Goal: Task Accomplishment & Management: Use online tool/utility

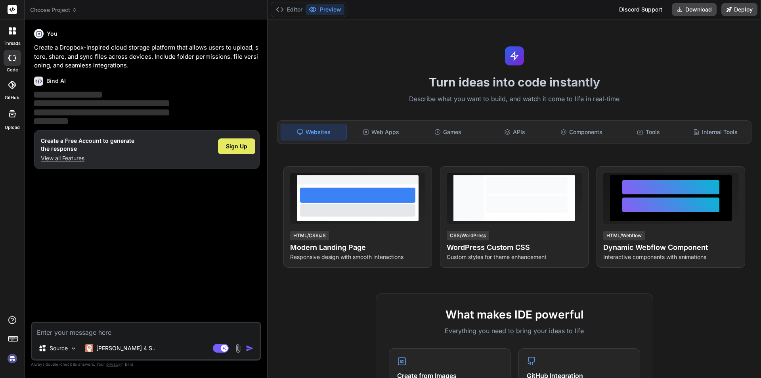
click at [251, 151] on div "Sign Up" at bounding box center [236, 146] width 37 height 16
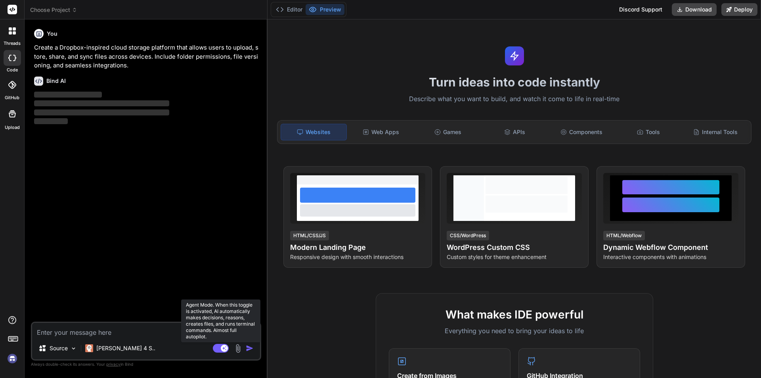
click at [220, 347] on rect at bounding box center [221, 348] width 16 height 9
type textarea "x"
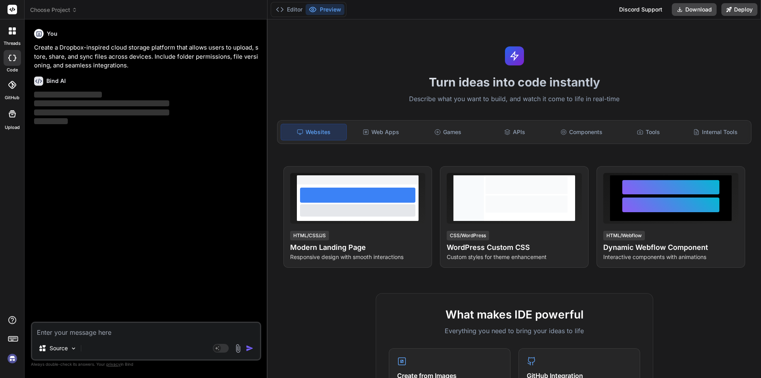
click at [142, 329] on textarea at bounding box center [146, 330] width 228 height 14
paste textarea "/* ========================================= REAL ESTATE REFRAMED™ LANDING PAGE…"
type textarea "/* ========================================= REAL ESTATE REFRAMED™ LANDING PAGE…"
type textarea "x"
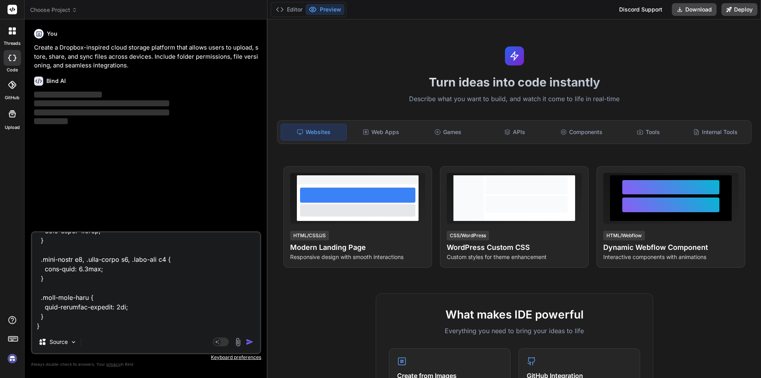
type textarea "/* ========================================= REAL ESTATE REFRAMED™ LANDING PAGE…"
click at [250, 344] on img "button" at bounding box center [250, 342] width 8 height 8
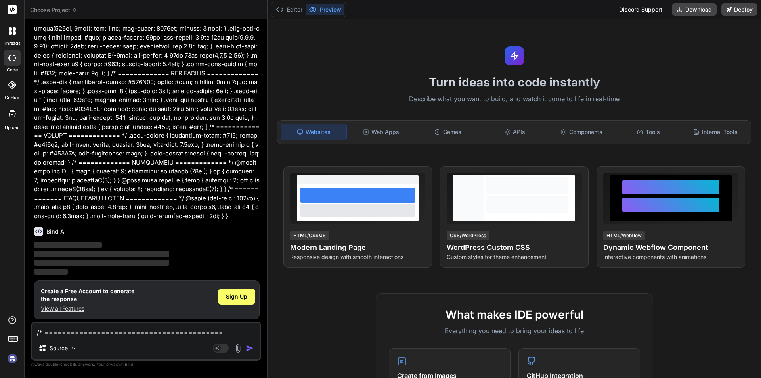
scroll to position [344, 0]
click at [245, 294] on span "Sign Up" at bounding box center [236, 295] width 21 height 8
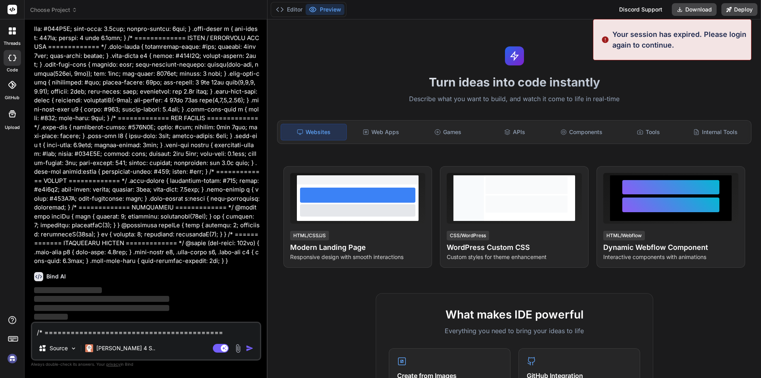
type textarea "x"
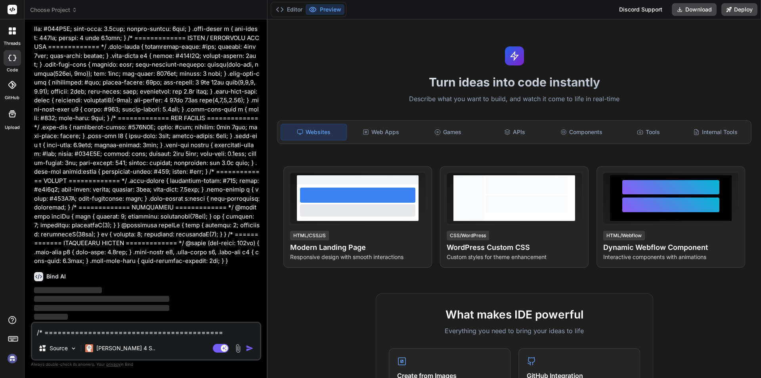
scroll to position [0, 0]
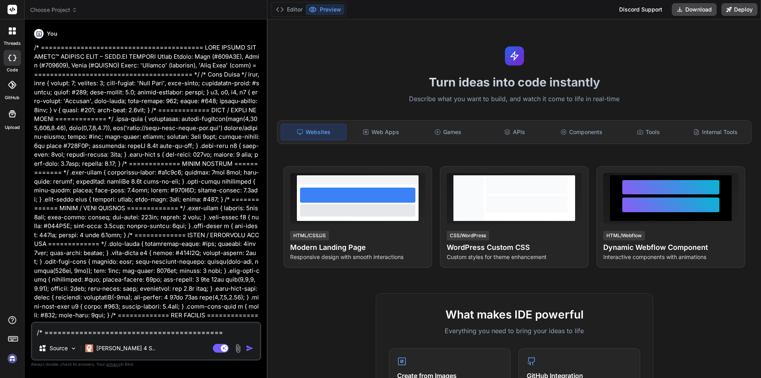
click at [261, 282] on div "You Bind AI ‌ ‌ ‌ ‌" at bounding box center [147, 174] width 229 height 296
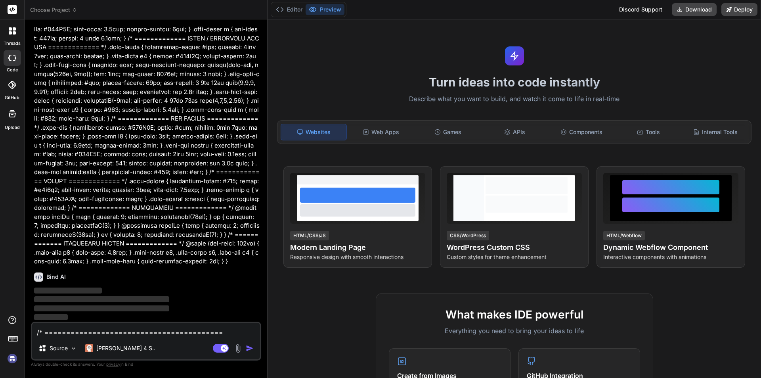
scroll to position [197, 0]
click at [367, 72] on div "Turn ideas into code instantly Describe what you want to build, and watch it co…" at bounding box center [515, 198] width 494 height 358
click at [329, 136] on div "Websites" at bounding box center [314, 132] width 66 height 17
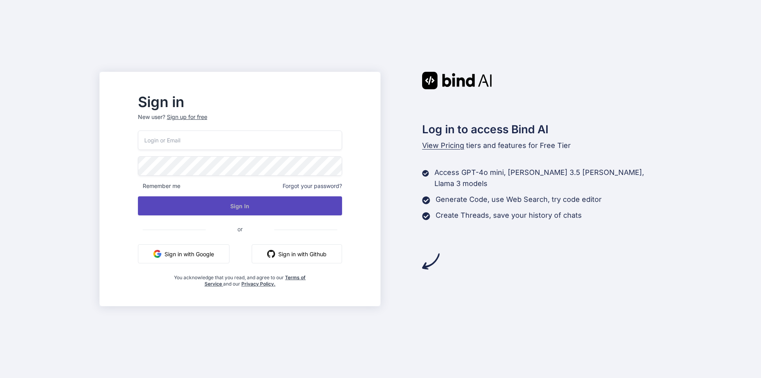
type input "[EMAIL_ADDRESS][DOMAIN_NAME]"
click at [252, 207] on button "Sign In" at bounding box center [240, 205] width 204 height 19
click at [265, 206] on button "Sign In" at bounding box center [240, 205] width 204 height 19
type input "[EMAIL_ADDRESS][DOMAIN_NAME]"
click at [267, 207] on button "Sign In" at bounding box center [240, 205] width 204 height 19
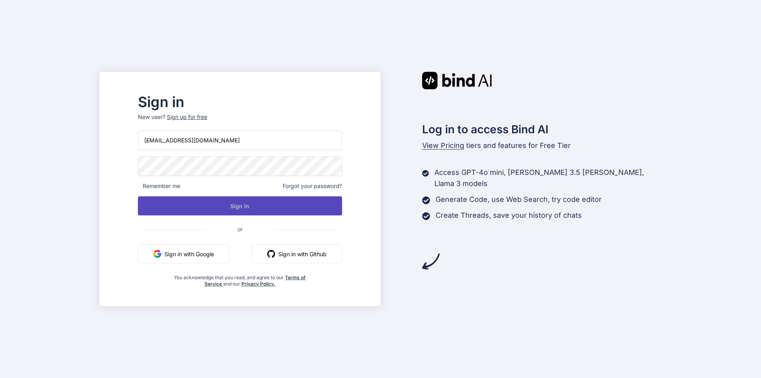
click at [258, 202] on button "Sign In" at bounding box center [240, 205] width 204 height 19
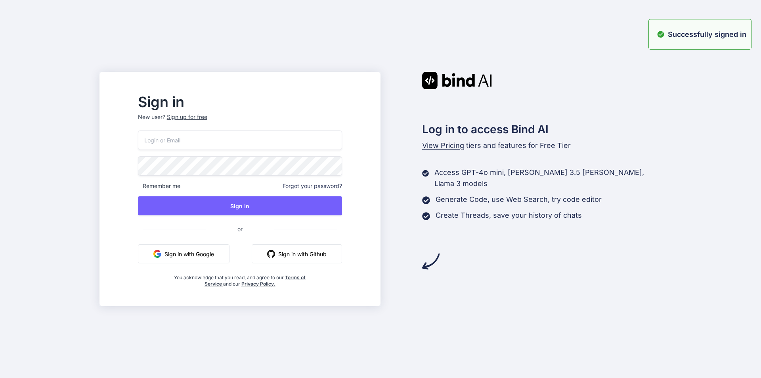
type input "[EMAIL_ADDRESS][DOMAIN_NAME]"
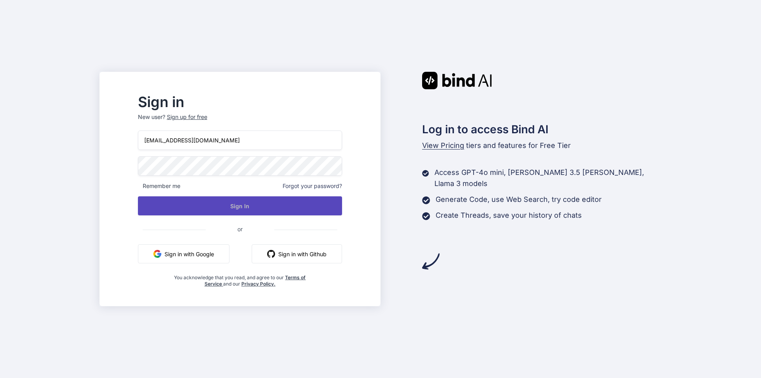
click at [288, 204] on button "Sign In" at bounding box center [240, 205] width 204 height 19
click at [278, 204] on button "Sign In" at bounding box center [240, 205] width 204 height 19
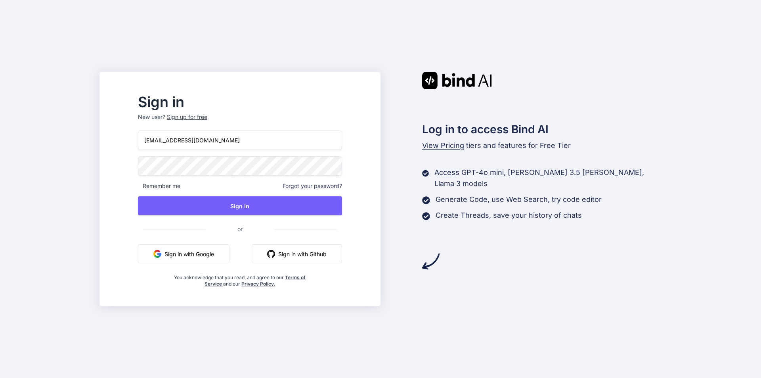
click at [686, 97] on div "Sign in New user? Sign up for free slbpropertysolutions@gmail.com Remember me F…" at bounding box center [380, 189] width 761 height 378
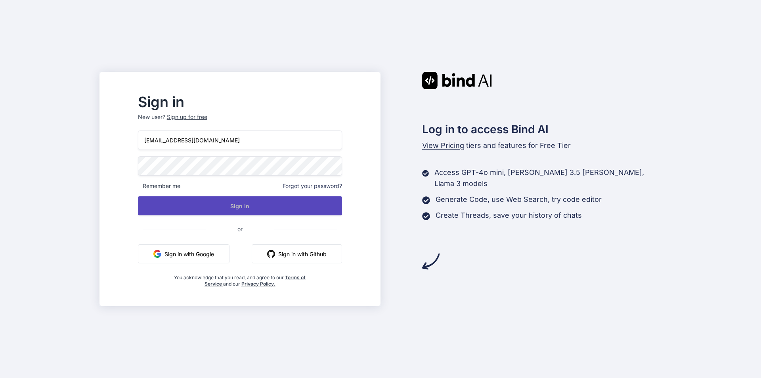
click at [224, 205] on button "Sign In" at bounding box center [240, 205] width 204 height 19
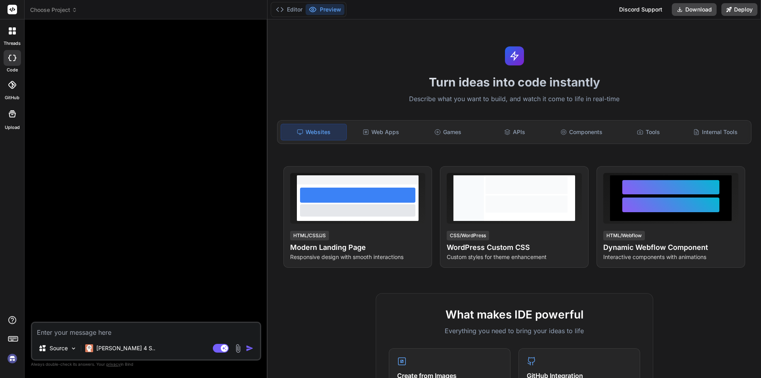
click at [387, 55] on div "Turn ideas into code instantly Describe what you want to build, and watch it co…" at bounding box center [515, 198] width 494 height 358
click at [199, 98] on div at bounding box center [147, 174] width 229 height 296
click at [14, 35] on div at bounding box center [12, 31] width 17 height 17
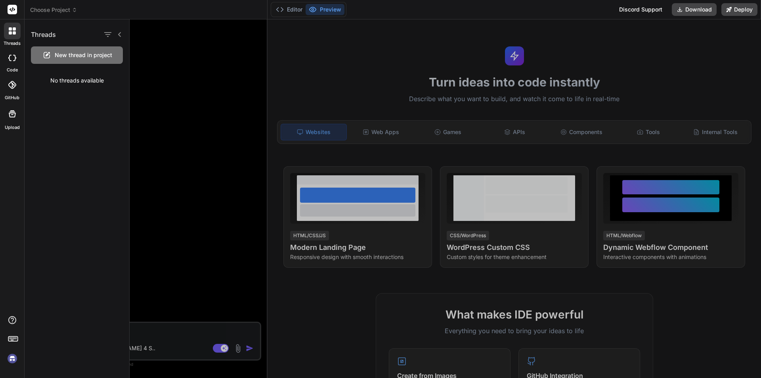
click at [14, 61] on div at bounding box center [12, 58] width 17 height 16
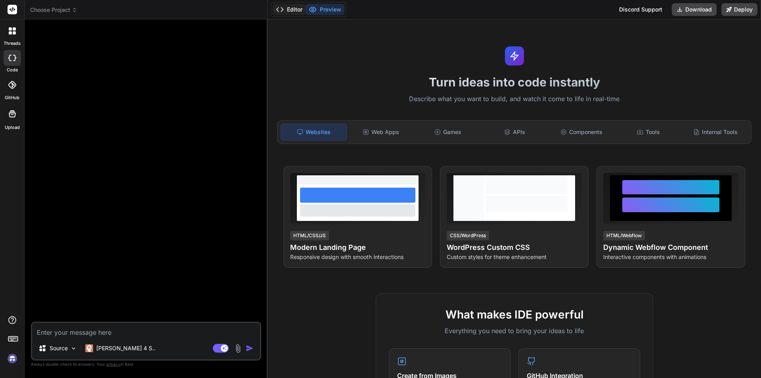
click at [295, 10] on button "Editor" at bounding box center [289, 9] width 33 height 11
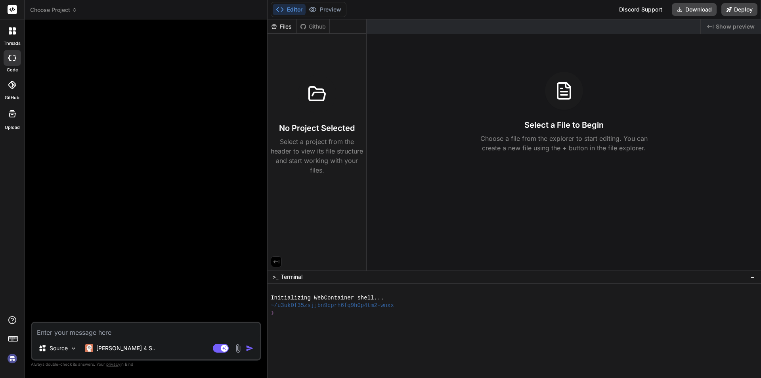
click at [495, 59] on div "Created with Pixso. Show preview Select a File to Begin Choose a file from the …" at bounding box center [564, 144] width 395 height 251
click at [11, 34] on icon at bounding box center [10, 32] width 3 height 3
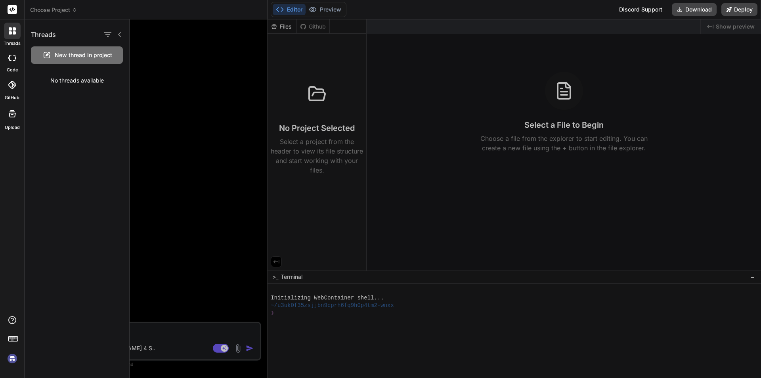
click at [8, 63] on div at bounding box center [12, 58] width 17 height 16
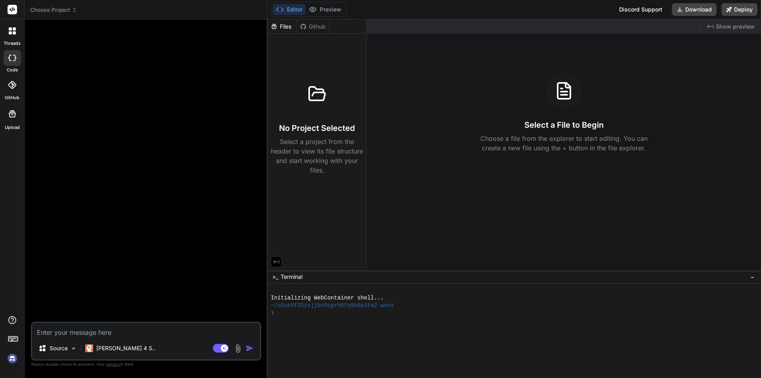
click at [147, 103] on div at bounding box center [147, 174] width 229 height 296
click at [82, 329] on textarea at bounding box center [146, 330] width 228 height 14
paste textarea "<loremip dolor="sita-consec: 'Adipisc', elit-seddo; eiusmodtem-incid:#utlabo; e…"
type textarea "x"
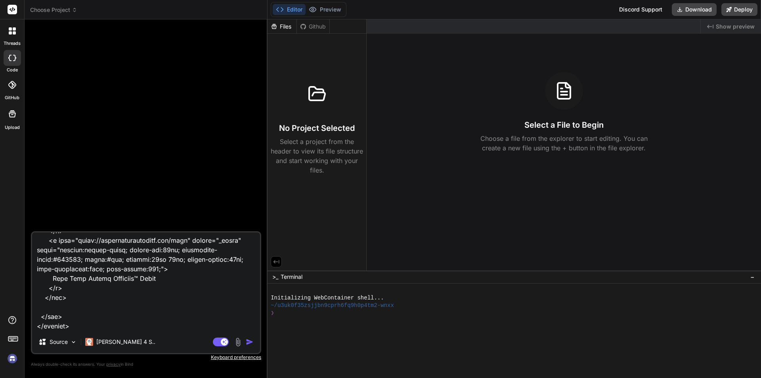
type textarea "<loremip dolor="sita-consec: 'Adipisc', elit-seddo; eiusmodtem-incid:#utlabo; e…"
click at [249, 341] on img "button" at bounding box center [250, 342] width 8 height 8
type textarea "x"
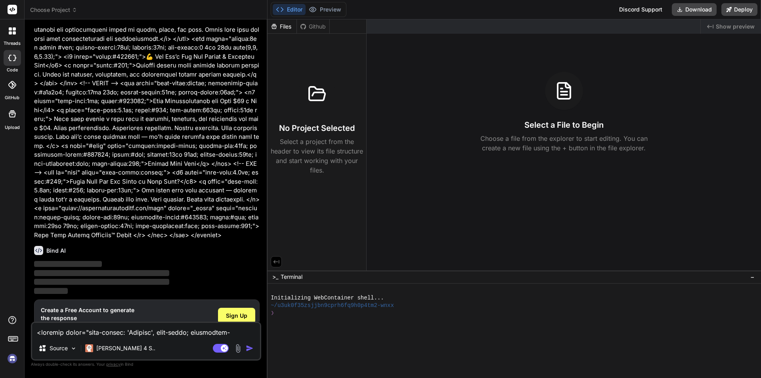
scroll to position [601, 0]
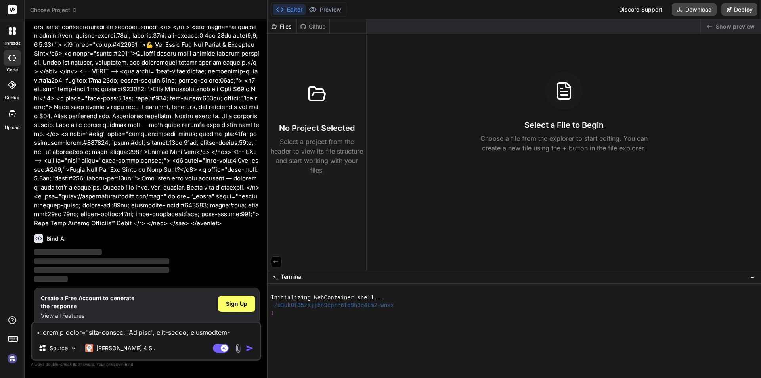
click at [76, 312] on p "View all Features" at bounding box center [88, 316] width 94 height 8
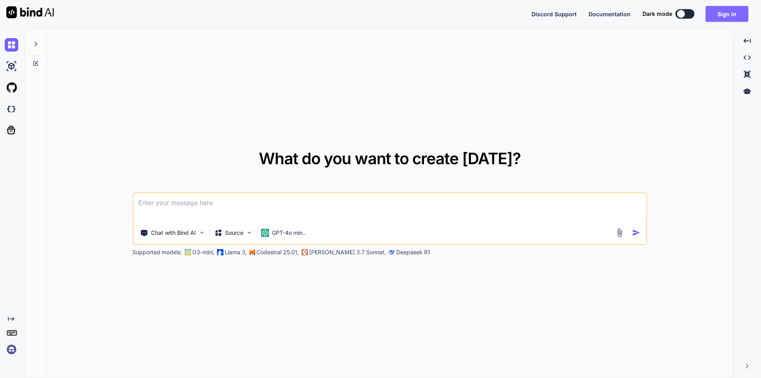
click at [726, 17] on button "Sign in" at bounding box center [727, 14] width 43 height 16
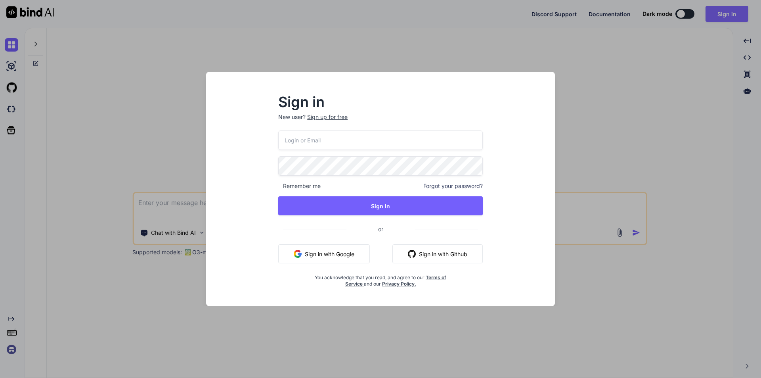
type input "slbpropertysolutions@gmail.com"
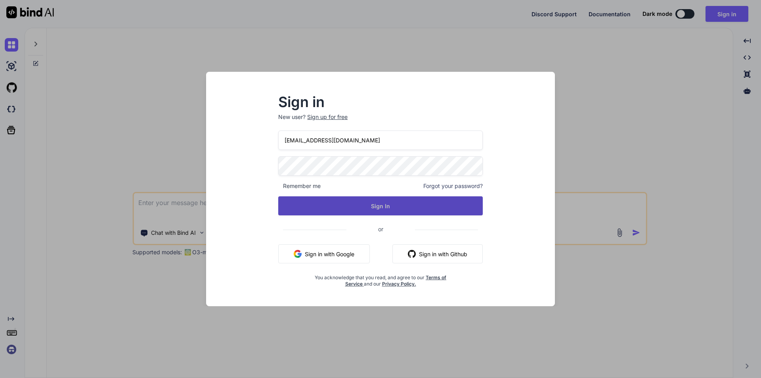
click at [394, 203] on button "Sign In" at bounding box center [380, 205] width 205 height 19
click at [382, 205] on button "Sign In" at bounding box center [380, 205] width 205 height 19
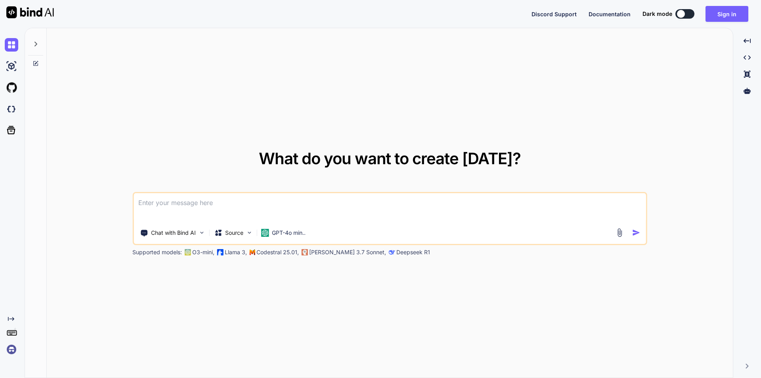
click at [196, 111] on div "What do you want to create today? Chat with Bind AI Source GPT-4o min.. Support…" at bounding box center [390, 203] width 686 height 350
click at [10, 43] on img at bounding box center [11, 44] width 13 height 13
click at [13, 89] on img at bounding box center [11, 87] width 13 height 13
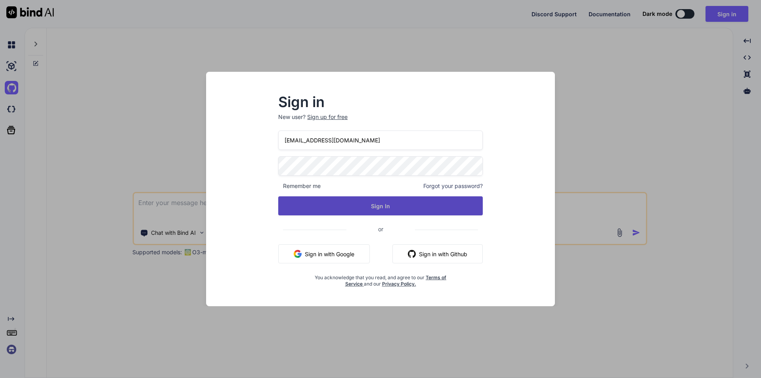
click at [362, 209] on button "Sign In" at bounding box center [380, 205] width 205 height 19
click at [381, 205] on button "Sign In" at bounding box center [380, 205] width 205 height 19
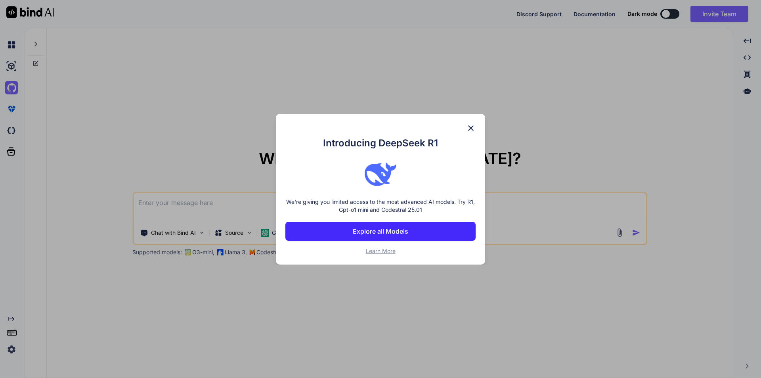
drag, startPoint x: 381, startPoint y: 205, endPoint x: 472, endPoint y: 127, distance: 119.2
click at [473, 127] on div "Introducing DeepSeek R1 We're giving you limited access to the most advanced AI…" at bounding box center [380, 189] width 209 height 151
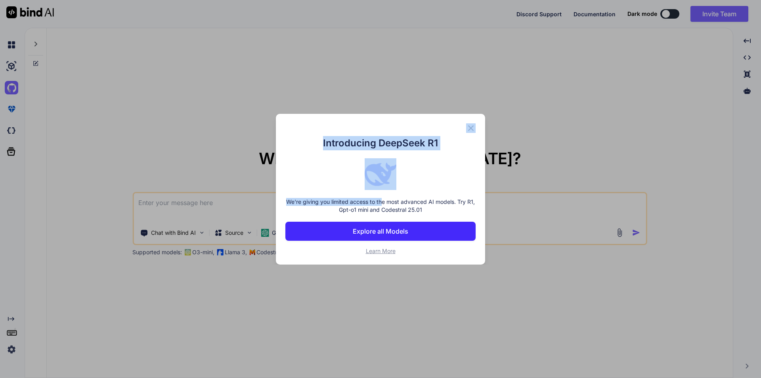
click at [472, 127] on img at bounding box center [471, 128] width 10 height 10
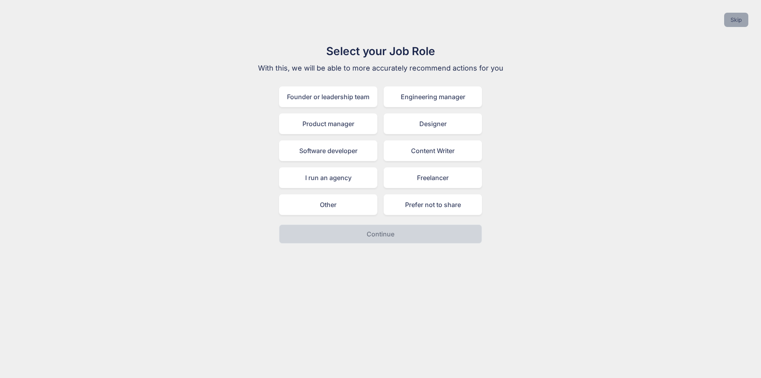
click at [739, 22] on button "Skip" at bounding box center [736, 20] width 24 height 14
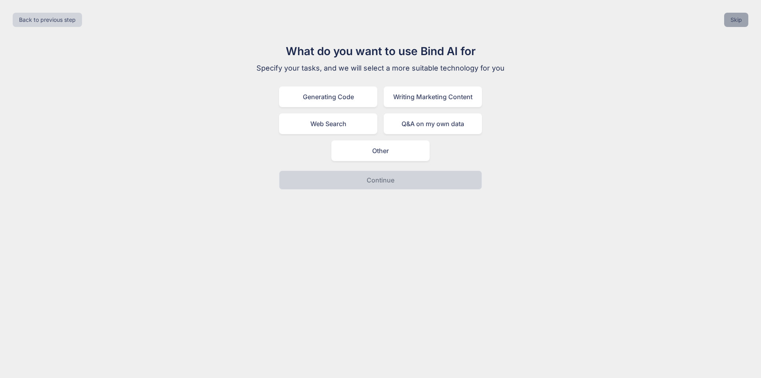
click at [729, 23] on button "Skip" at bounding box center [736, 20] width 24 height 14
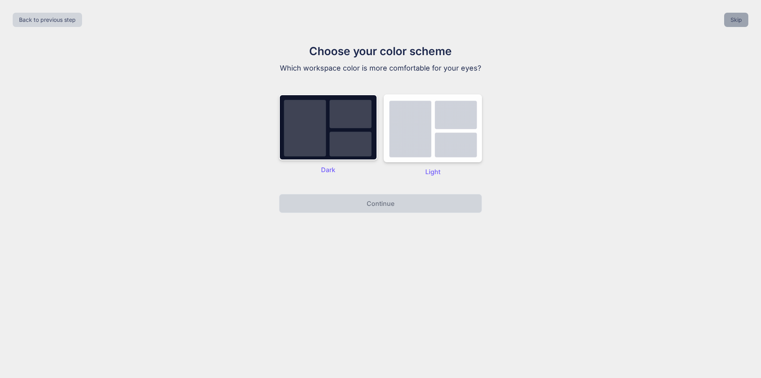
click at [729, 23] on button "Skip" at bounding box center [736, 20] width 24 height 14
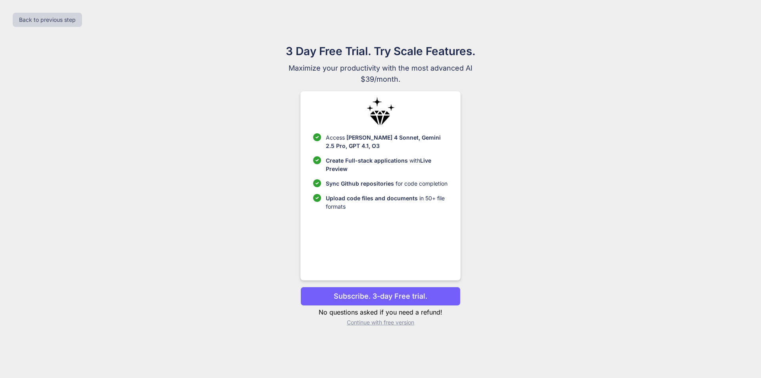
click at [400, 323] on p "Continue with free version" at bounding box center [381, 322] width 160 height 8
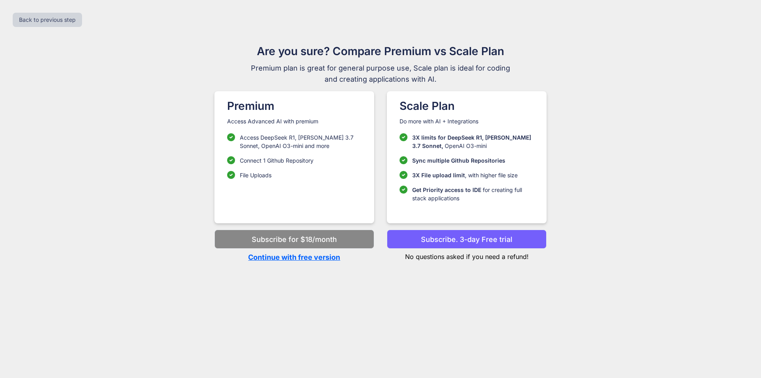
click at [328, 259] on p "Continue with free version" at bounding box center [295, 257] width 160 height 11
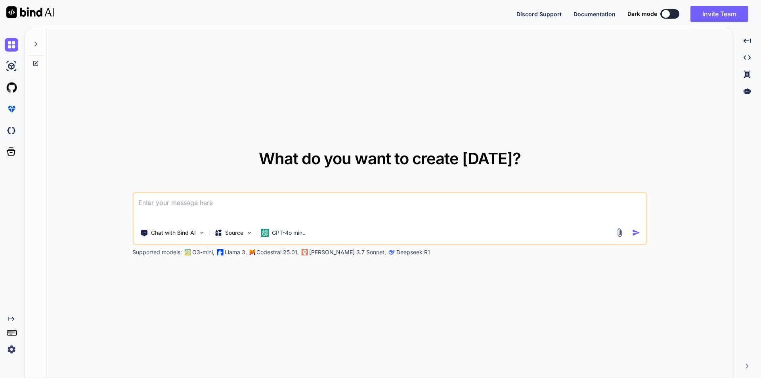
click at [184, 205] on textarea at bounding box center [390, 207] width 513 height 29
click at [12, 68] on img at bounding box center [11, 65] width 13 height 13
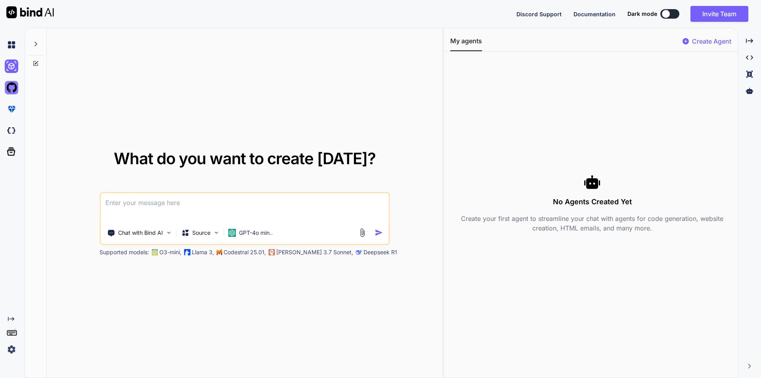
click at [17, 90] on img at bounding box center [11, 87] width 13 height 13
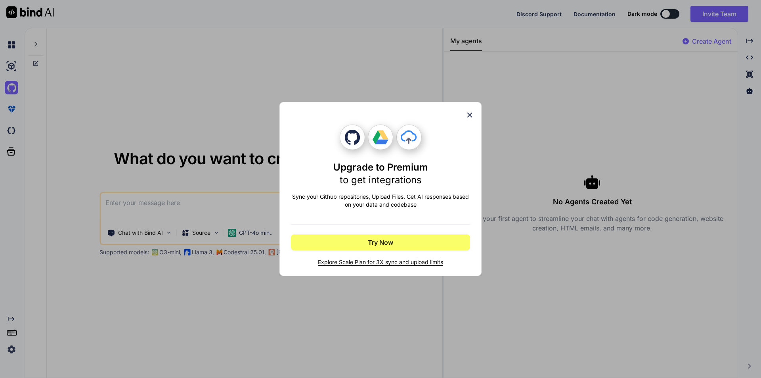
click at [469, 116] on icon at bounding box center [469, 115] width 5 height 5
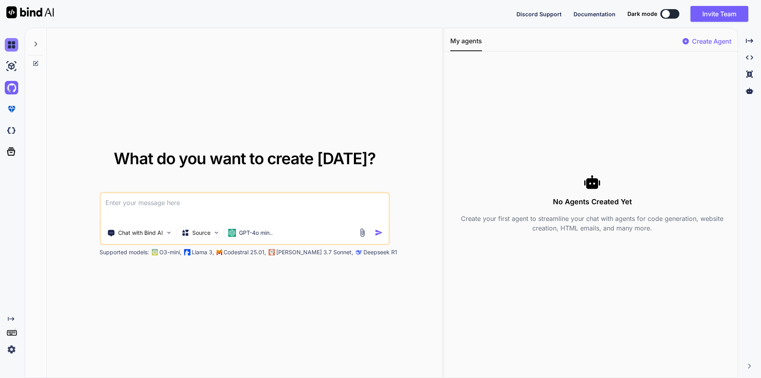
click at [14, 44] on img at bounding box center [11, 44] width 13 height 13
type textarea "x"
click at [13, 130] on img at bounding box center [11, 130] width 13 height 13
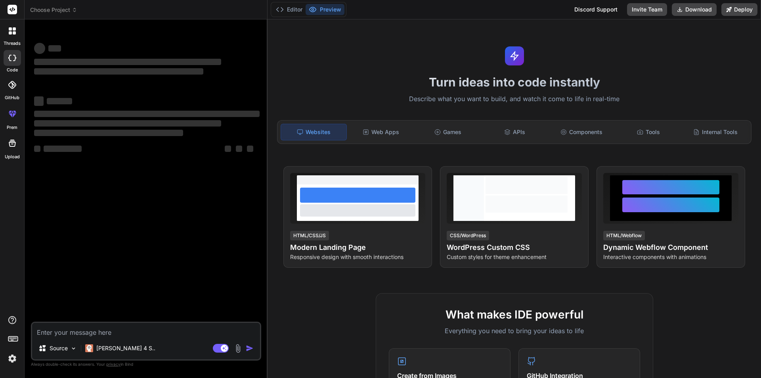
click at [87, 331] on textarea at bounding box center [146, 330] width 228 height 14
type textarea "x"
type textarea "<loremip dolor="sita-consec: 'Adipisc', elit-seddo; eiusmodtem-incid:#utlabo; e…"
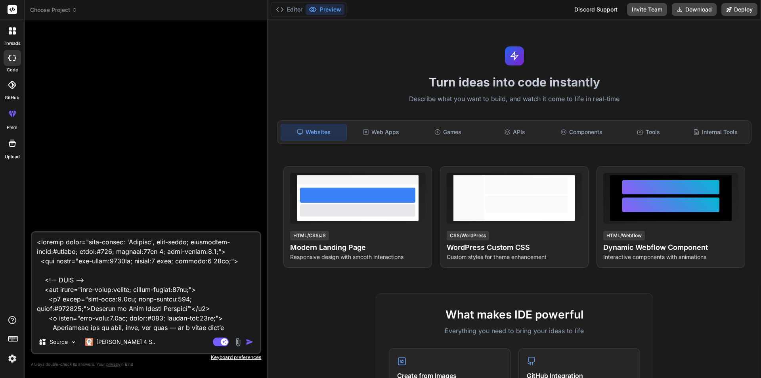
type textarea "x"
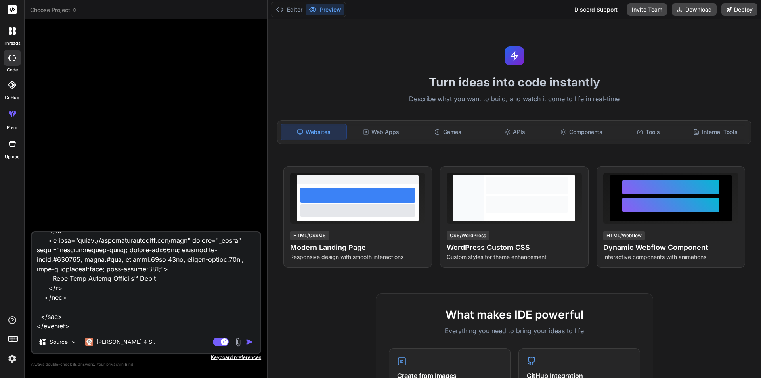
type textarea "<loremip dolor="sita-consec: 'Adipisc', elit-seddo; eiusmodtem-incid:#utlabo; e…"
click at [250, 340] on img "button" at bounding box center [250, 342] width 8 height 8
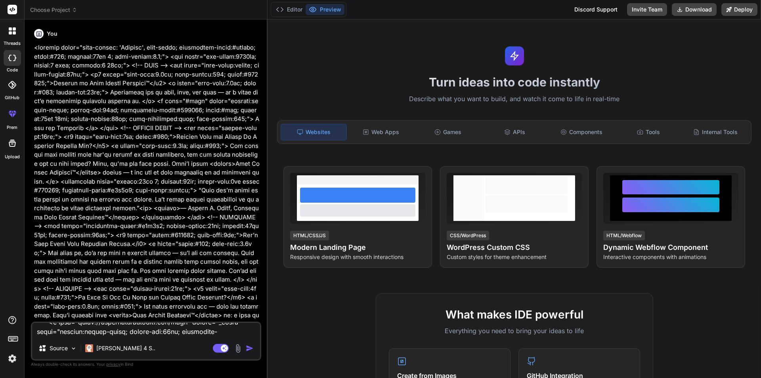
scroll to position [0, 0]
type textarea "x"
click at [335, 12] on button "Preview" at bounding box center [325, 9] width 39 height 11
click at [315, 71] on div "Turn ideas into code instantly Describe what you want to build, and watch it co…" at bounding box center [515, 198] width 494 height 358
click at [324, 10] on button "Preview" at bounding box center [325, 9] width 39 height 11
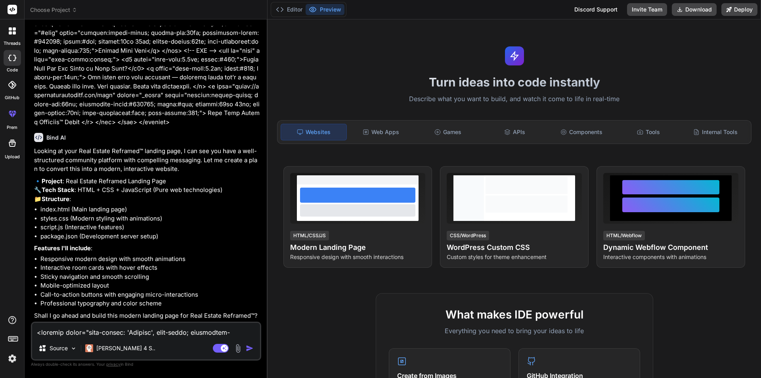
scroll to position [711, 0]
click at [212, 205] on li "index.html (Main landing page)" at bounding box center [149, 209] width 219 height 9
click at [115, 331] on textarea at bounding box center [146, 330] width 228 height 14
type textarea "y"
type textarea "x"
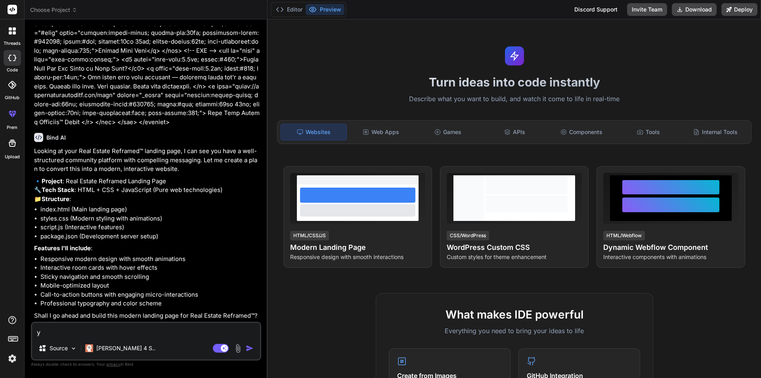
type textarea "ye"
type textarea "x"
type textarea "yes"
type textarea "x"
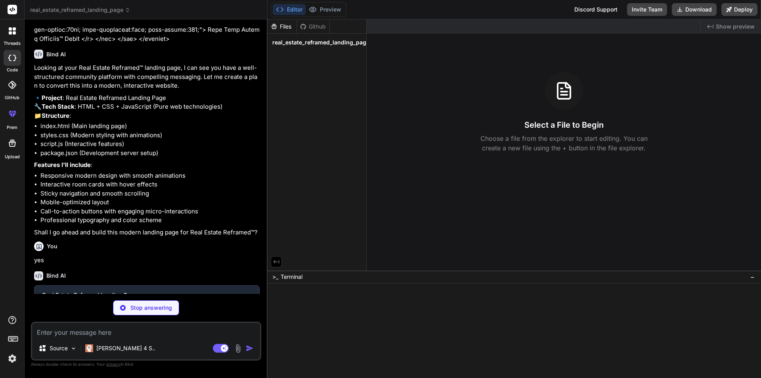
scroll to position [793, 0]
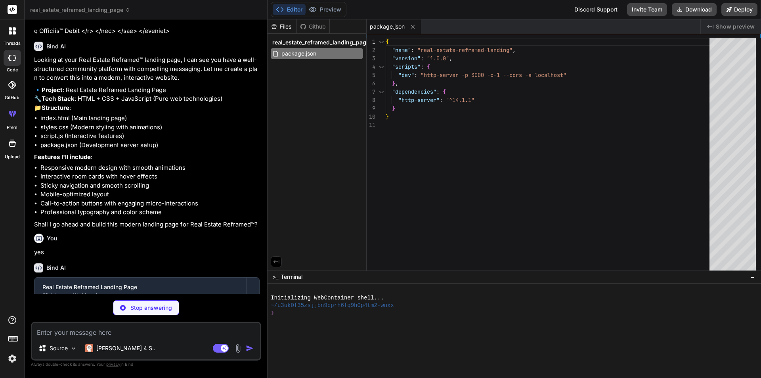
type textarea "x"
type textarea "</body> </html>"
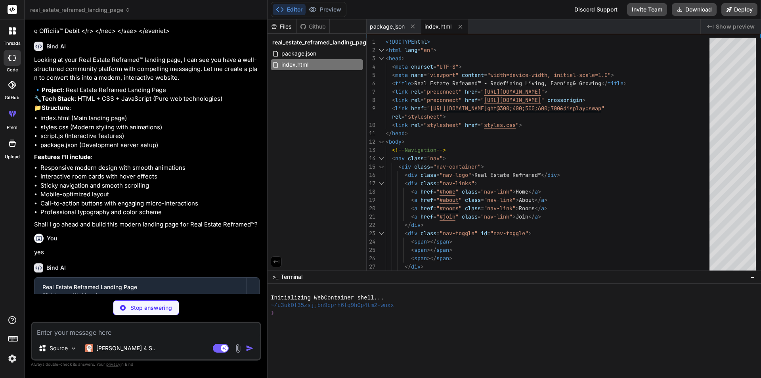
type textarea "x"
type textarea "} .feature { justify-content: center; } }"
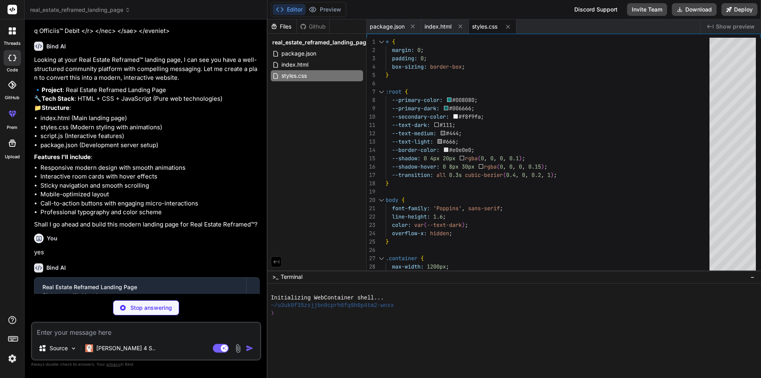
type textarea "x"
type textarea "@keyframes pulse { 0% { transform: translateY(-10px) scale(1.02); } 50% { trans…"
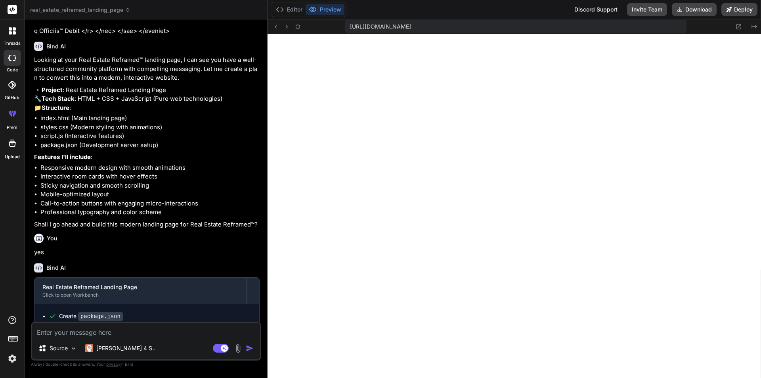
scroll to position [324, 0]
drag, startPoint x: 761, startPoint y: 77, endPoint x: 761, endPoint y: 91, distance: 14.7
click at [747, 8] on button "Deploy" at bounding box center [740, 9] width 36 height 13
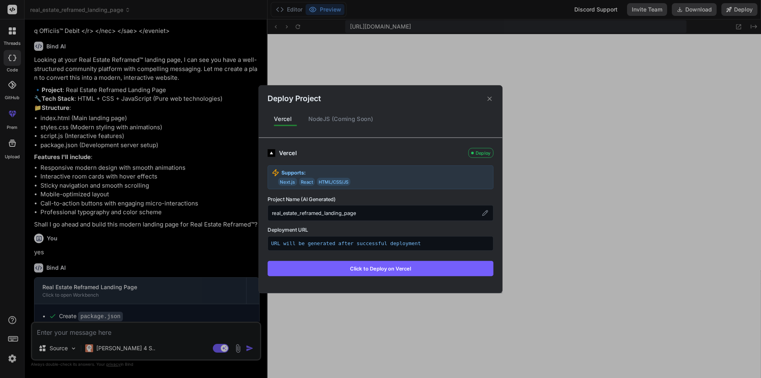
click at [381, 269] on button "Click to Deploy on Vercel" at bounding box center [381, 267] width 226 height 15
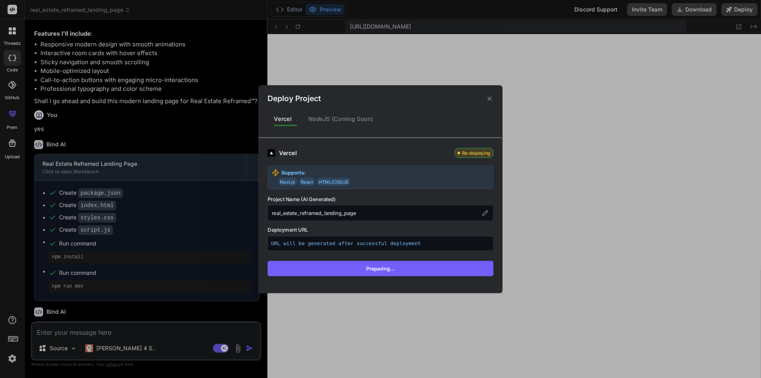
scroll to position [973, 0]
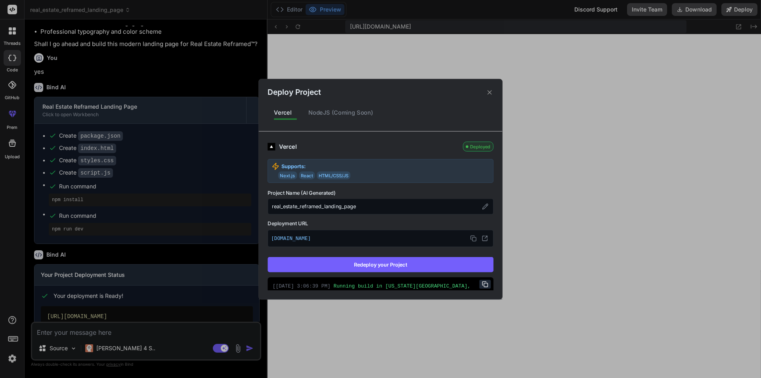
type textarea "x"
click at [470, 240] on icon at bounding box center [473, 238] width 6 height 6
